Goal: Task Accomplishment & Management: Complete application form

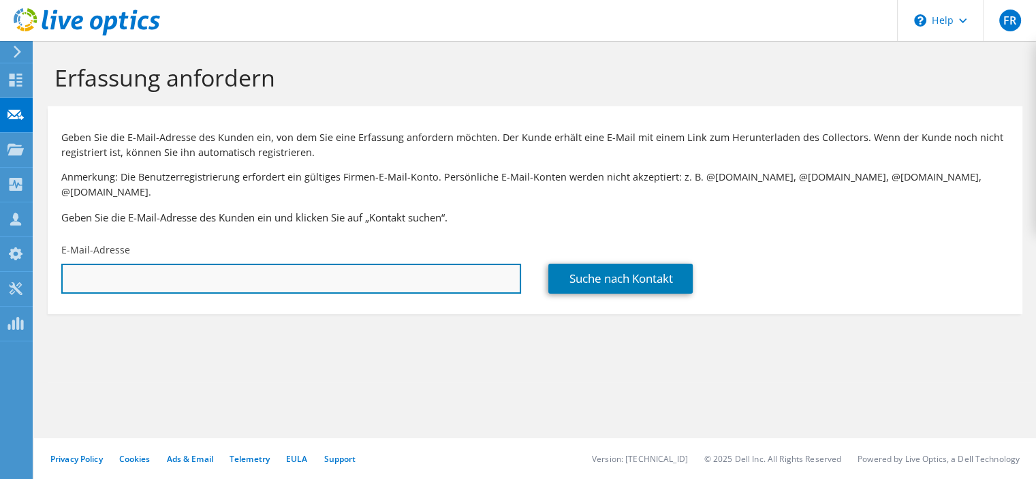
click at [193, 264] on input "text" at bounding box center [291, 279] width 460 height 30
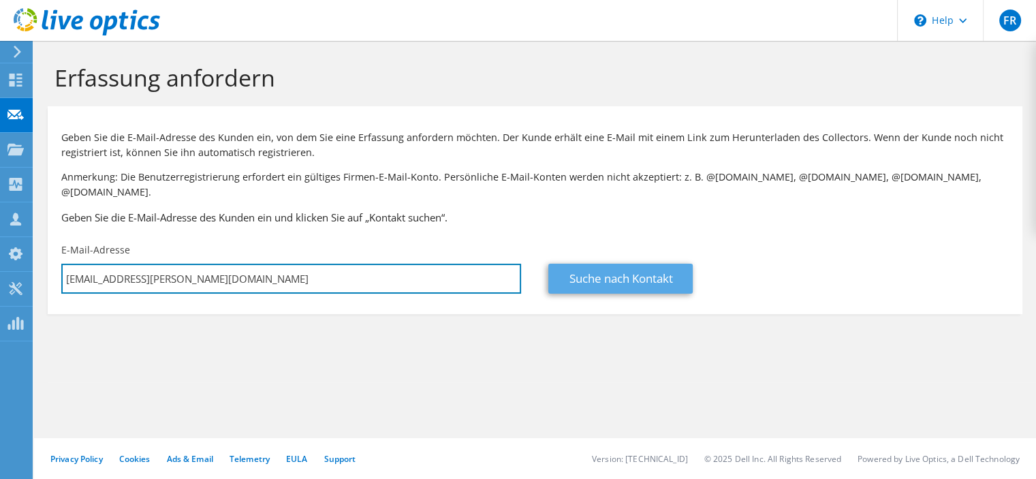
type input "[EMAIL_ADDRESS][PERSON_NAME][DOMAIN_NAME]"
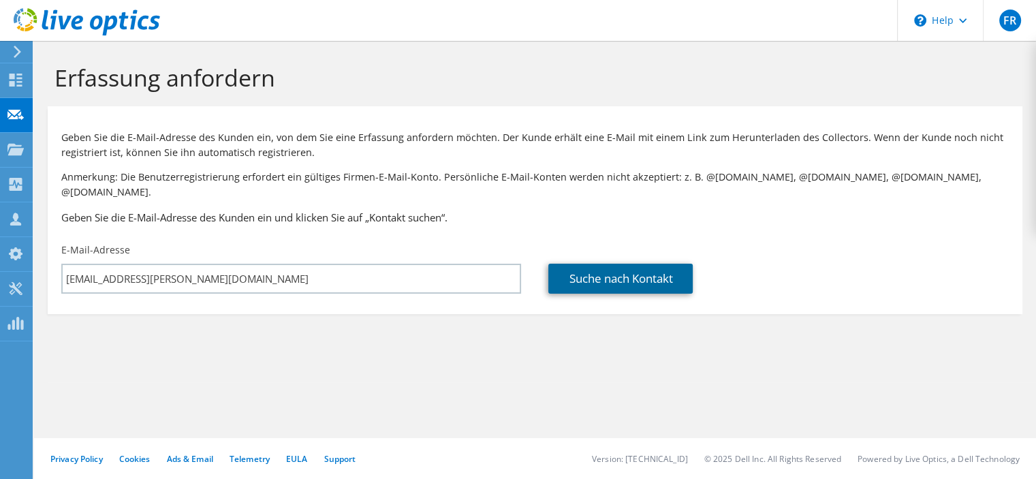
click at [651, 271] on link "Suche nach Kontakt" at bounding box center [620, 279] width 144 height 30
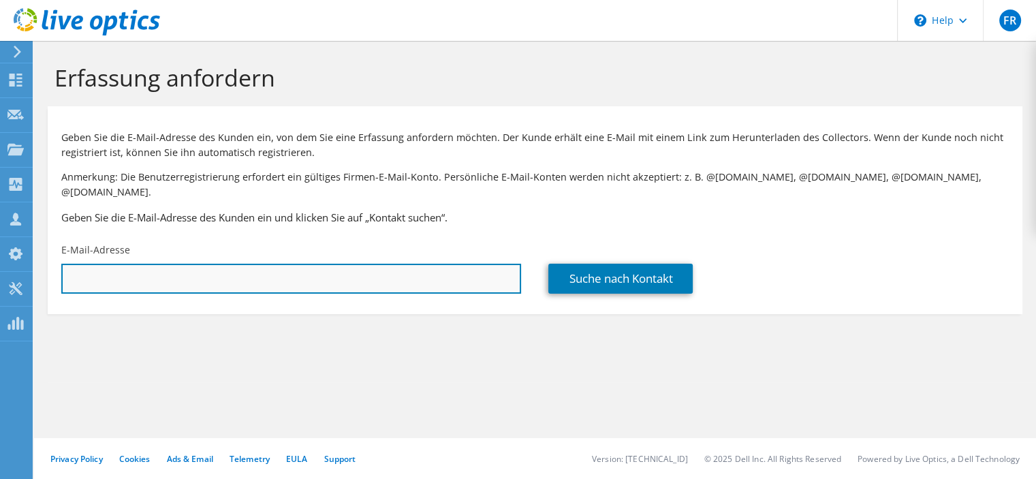
drag, startPoint x: 0, startPoint y: 0, endPoint x: 233, endPoint y: 262, distance: 350.3
click at [233, 264] on input "text" at bounding box center [291, 279] width 460 height 30
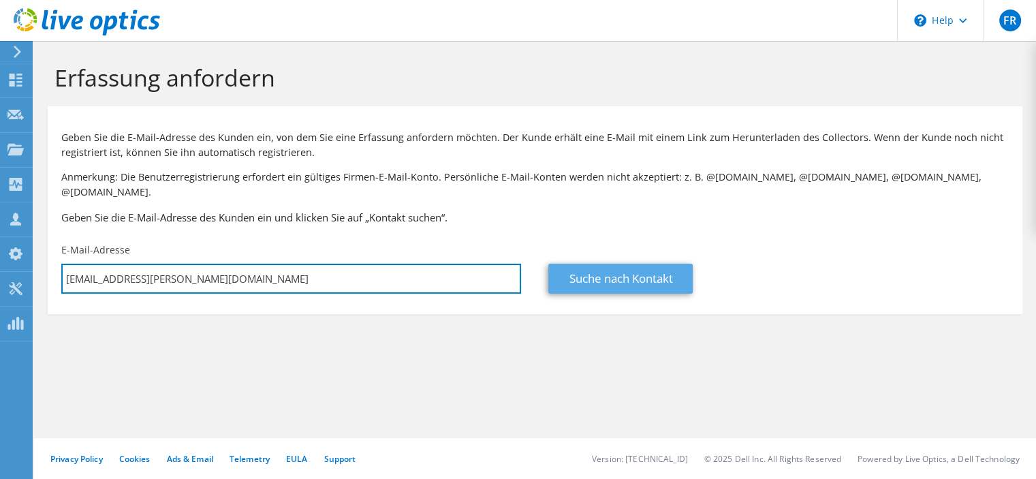
type input "[EMAIL_ADDRESS][PERSON_NAME][DOMAIN_NAME]"
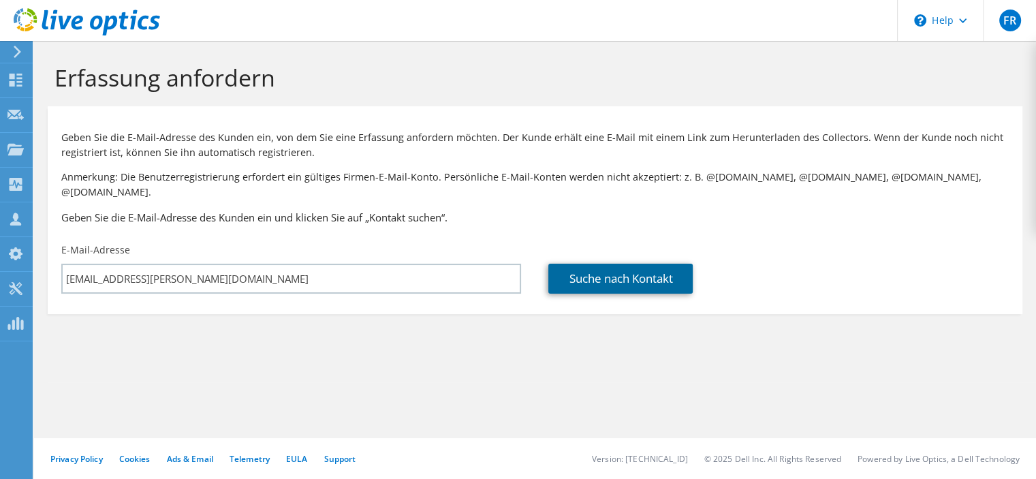
click at [633, 264] on link "Suche nach Kontakt" at bounding box center [620, 279] width 144 height 30
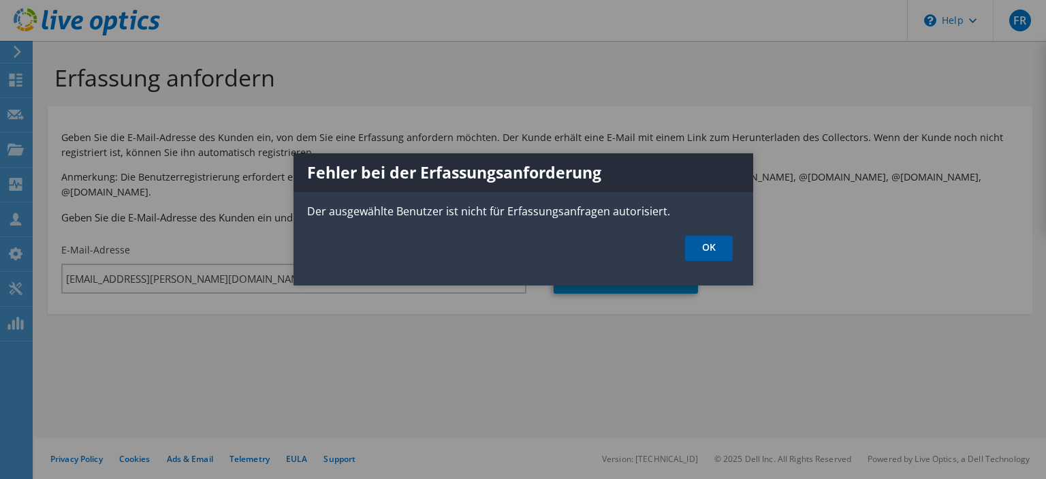
click at [701, 243] on link "OK" at bounding box center [709, 248] width 48 height 25
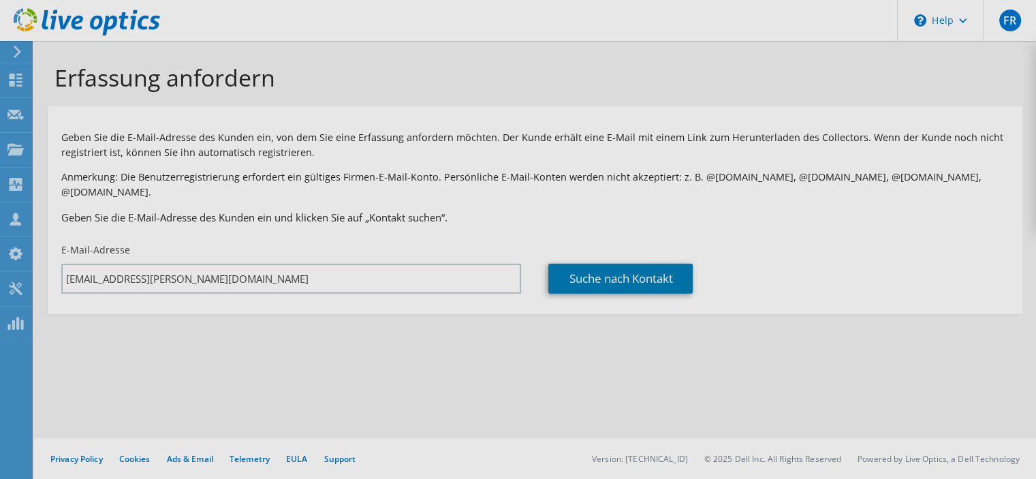
click at [183, 263] on div "Erfassung anfordern Geben Sie die E-Mail-Adresse des Kunden ein, von dem Sie ei…" at bounding box center [535, 260] width 1002 height 438
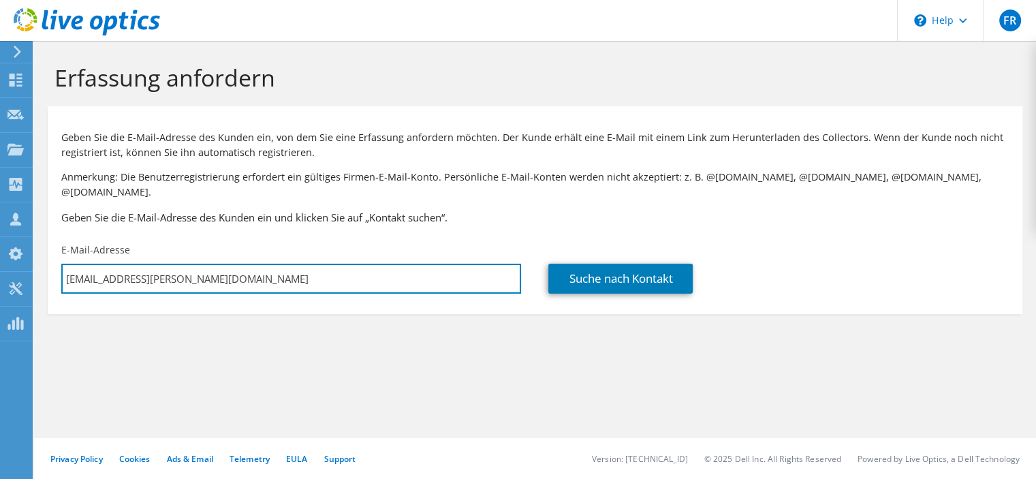
drag, startPoint x: 183, startPoint y: 263, endPoint x: 42, endPoint y: 266, distance: 141.1
click at [42, 266] on section "Erfassung anfordern Geben Sie die E-Mail-Adresse des Kunden ein, von dem Sie ei…" at bounding box center [535, 211] width 1002 height 341
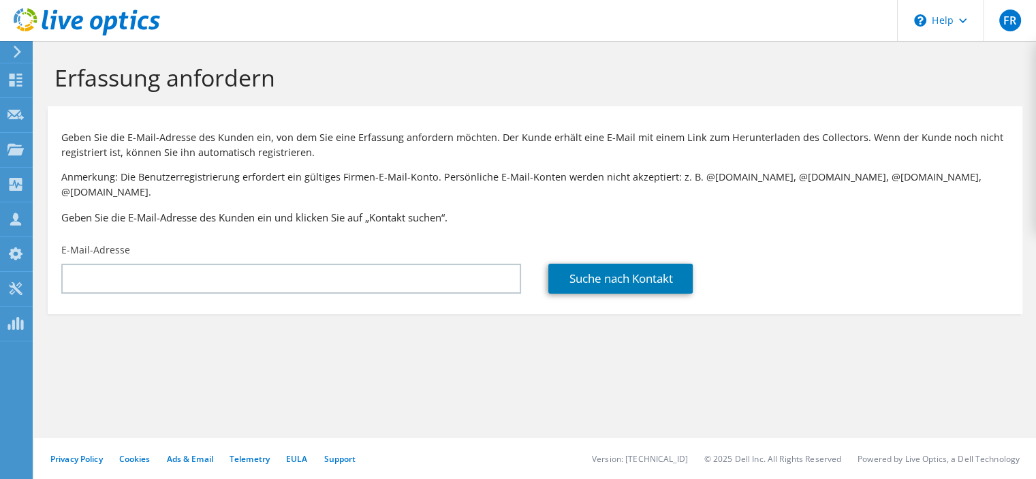
click at [303, 333] on section "Erfassung anfordern Geben Sie die E-Mail-Adresse des Kunden ein, von dem Sie ei…" at bounding box center [535, 211] width 1002 height 341
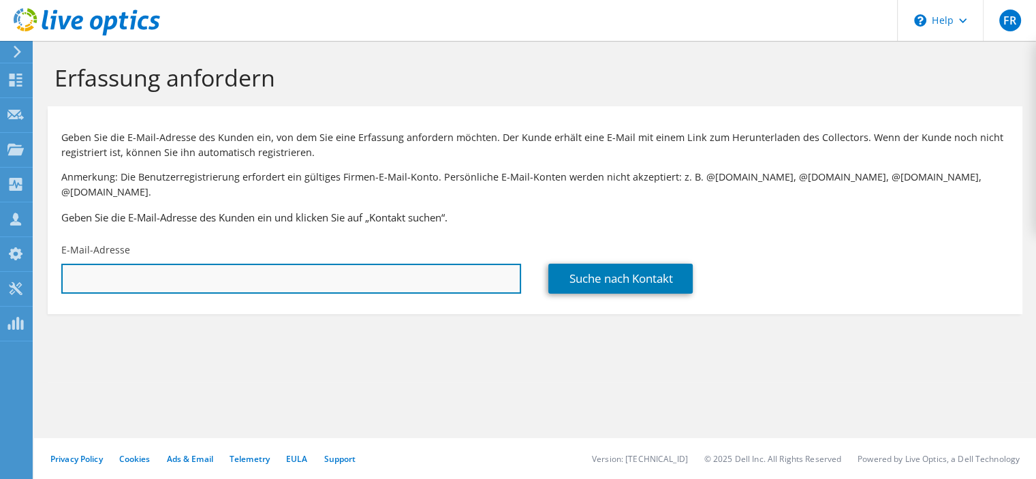
click at [197, 264] on input "text" at bounding box center [291, 279] width 460 height 30
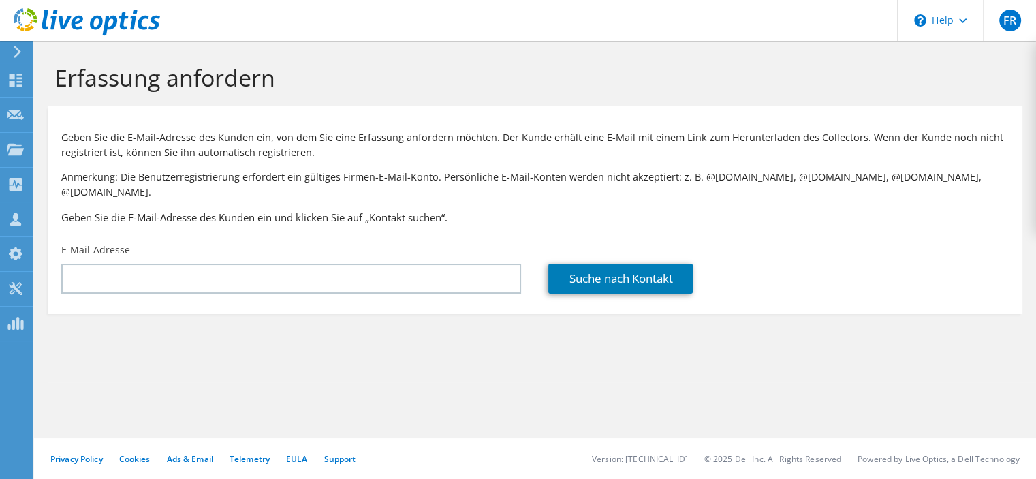
click at [274, 325] on section "Erfassung anfordern Geben Sie die E-Mail-Adresse des Kunden ein, von dem Sie ei…" at bounding box center [535, 211] width 1002 height 341
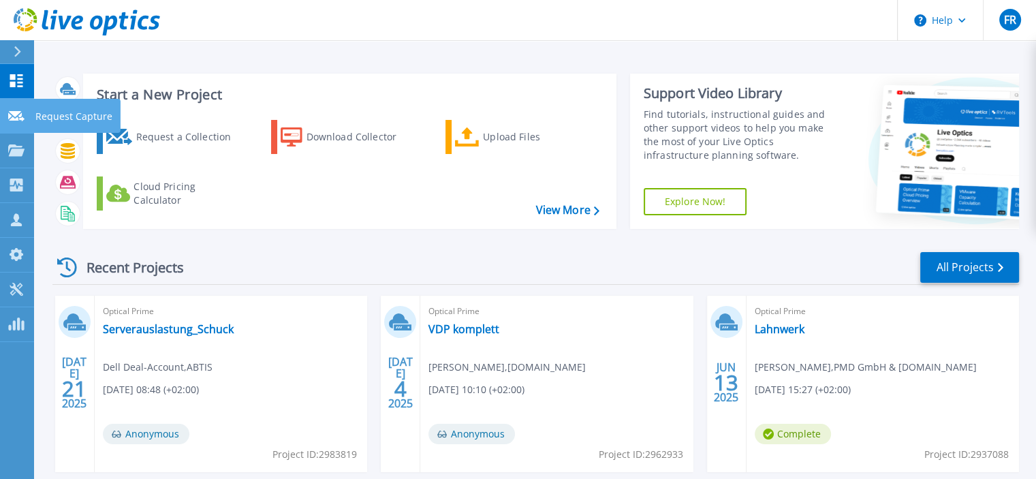
click at [14, 113] on icon at bounding box center [16, 116] width 16 height 10
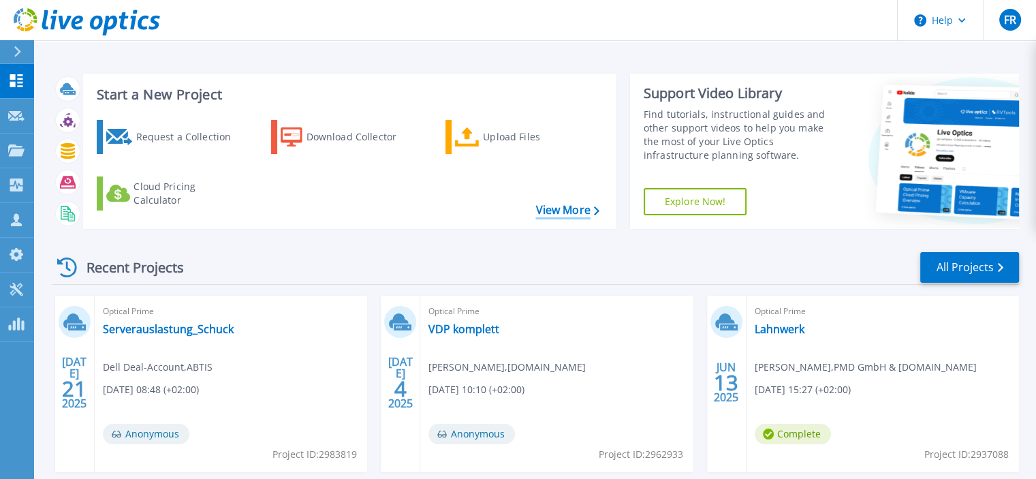
click at [563, 211] on link "View More" at bounding box center [567, 210] width 63 height 13
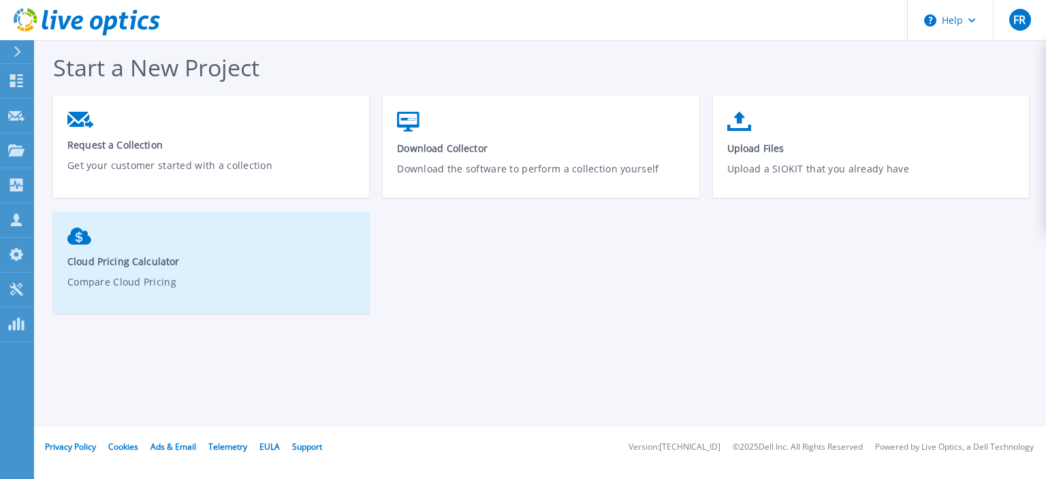
click at [234, 249] on link "Cloud Pricing Calculator Compare Cloud Pricing" at bounding box center [211, 268] width 316 height 95
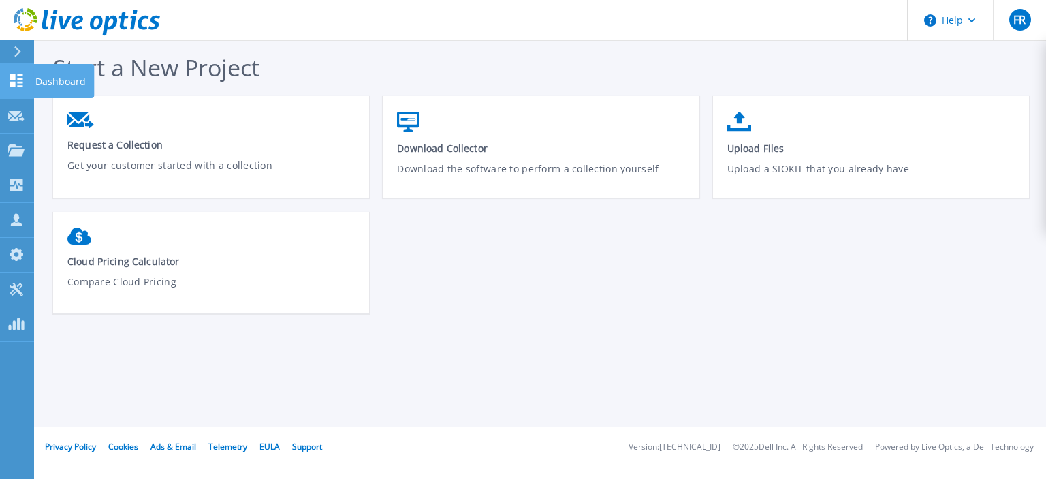
click at [5, 80] on link "Dashboard Dashboard" at bounding box center [17, 81] width 34 height 35
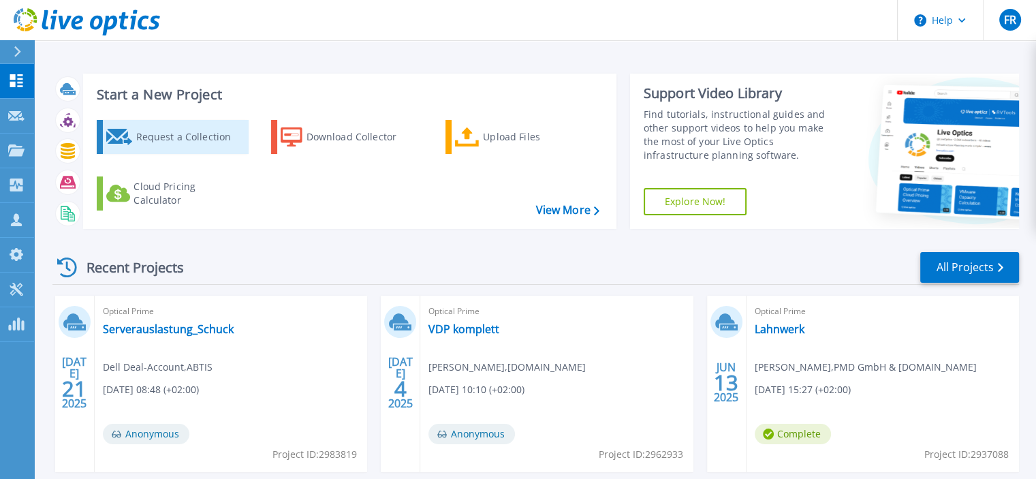
click at [145, 133] on div "Request a Collection" at bounding box center [190, 136] width 109 height 27
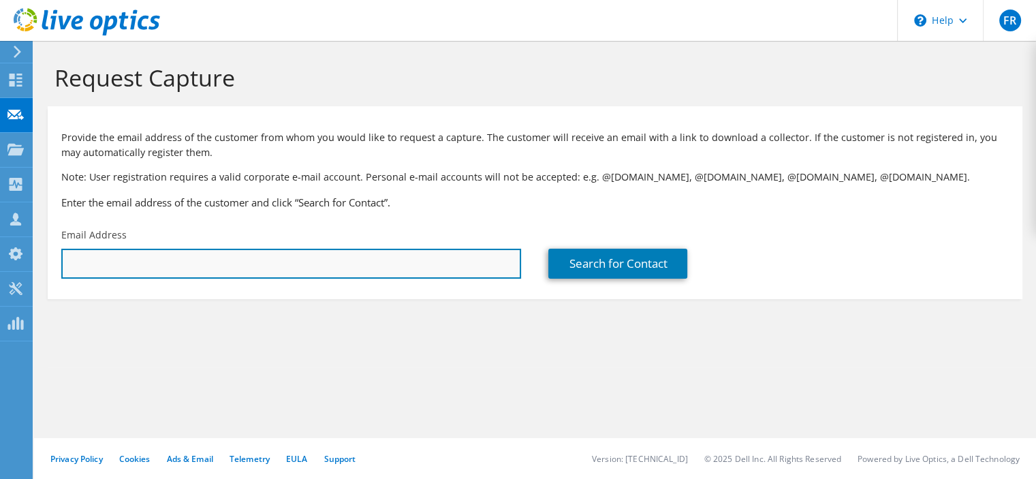
click at [262, 264] on input "text" at bounding box center [291, 264] width 460 height 30
type input "d"
